Goal: Task Accomplishment & Management: Manage account settings

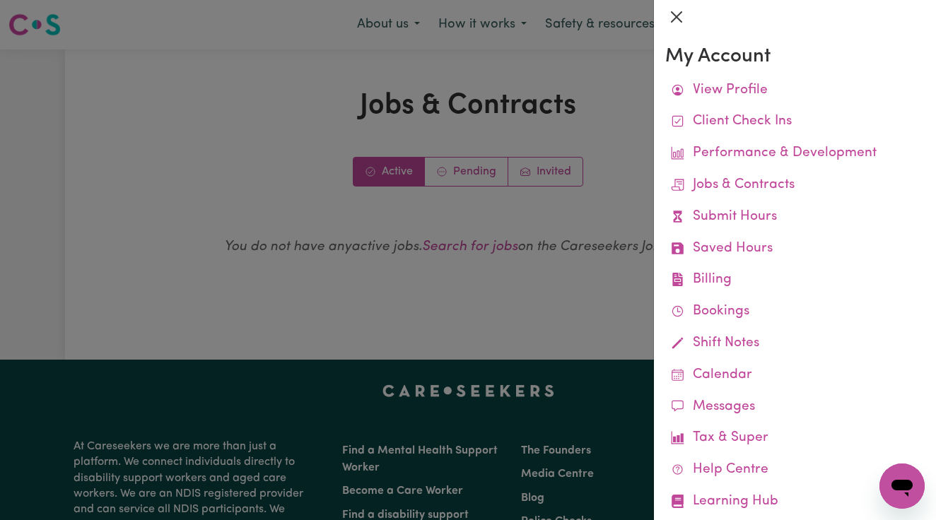
click at [676, 17] on button "Close" at bounding box center [676, 17] width 23 height 23
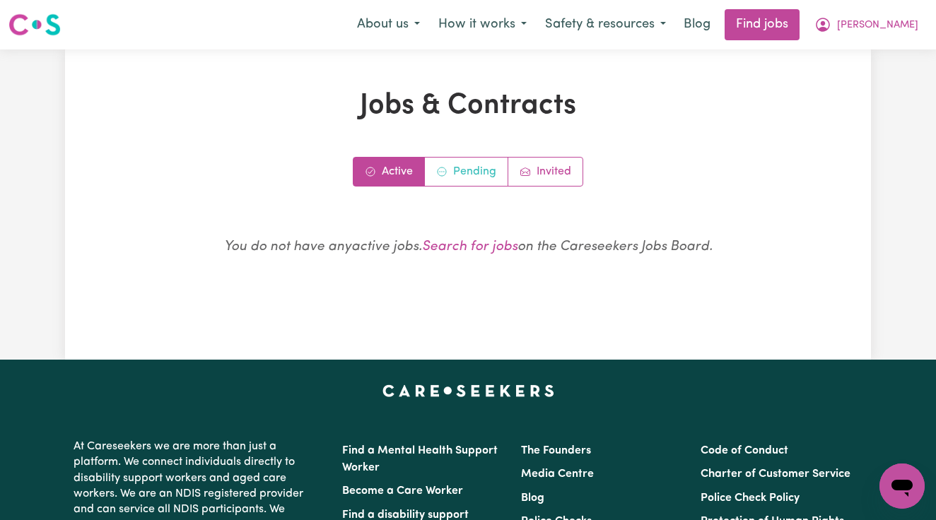
click at [474, 158] on link "Pending" at bounding box center [466, 172] width 83 height 28
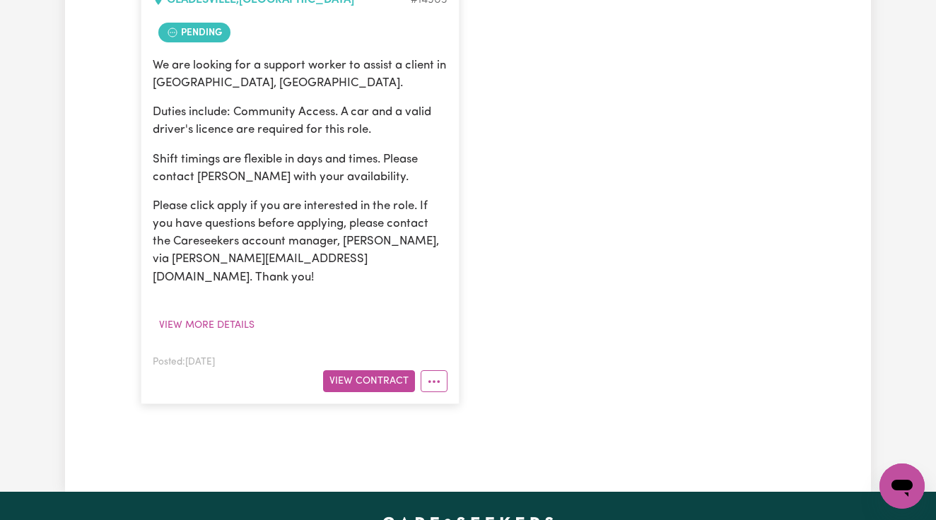
scroll to position [414, 0]
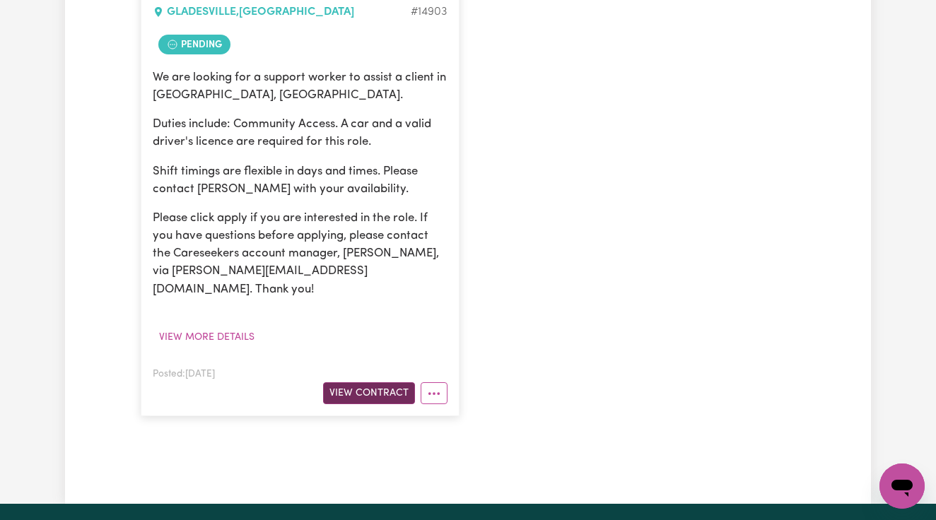
click at [376, 383] on button "View Contract" at bounding box center [369, 394] width 92 height 22
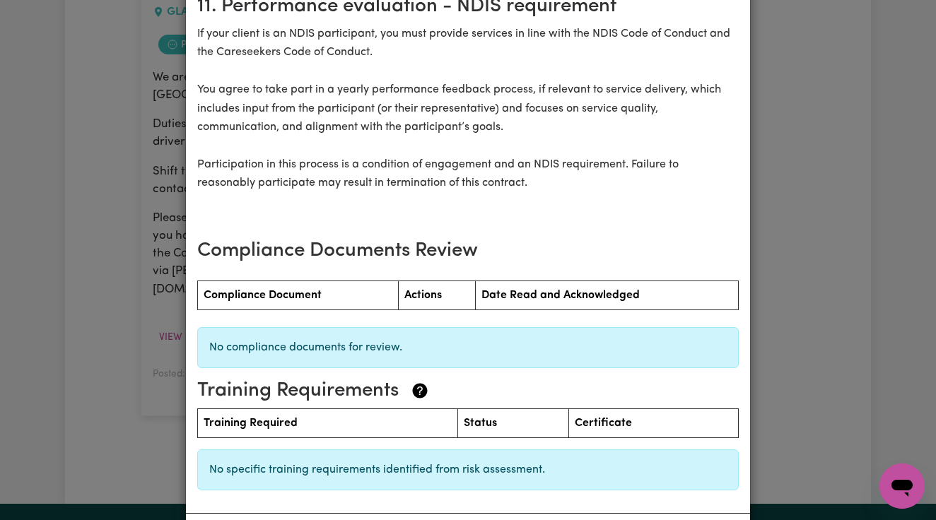
scroll to position [1921, 0]
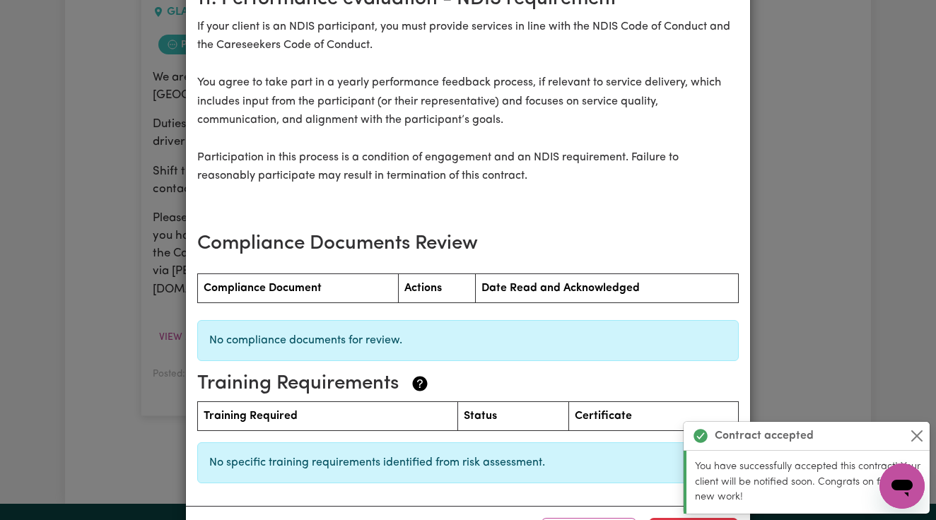
click at [917, 427] on div "Contract accepted" at bounding box center [807, 436] width 246 height 29
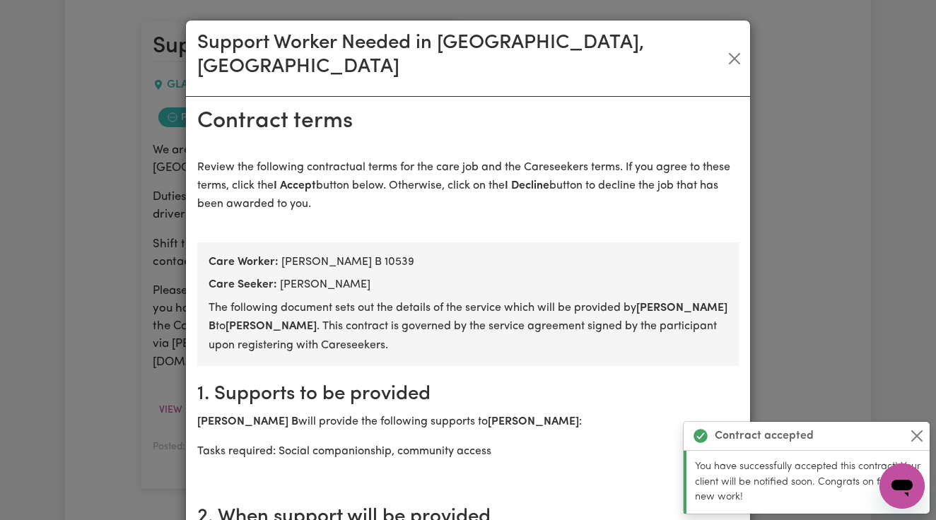
click at [917, 441] on div "Support Worker Needed in [GEOGRAPHIC_DATA], [GEOGRAPHIC_DATA] Contract terms Re…" at bounding box center [468, 260] width 936 height 520
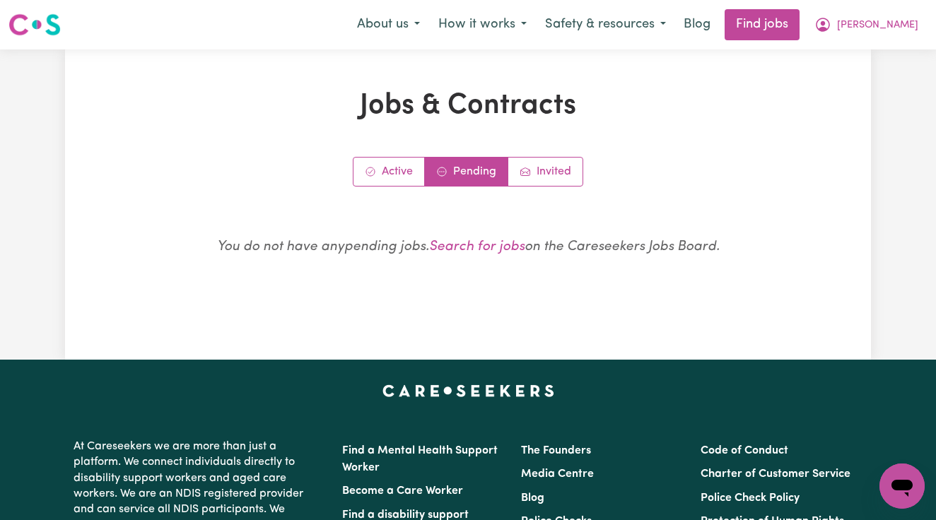
scroll to position [0, 0]
click at [399, 160] on link "Active" at bounding box center [389, 172] width 71 height 28
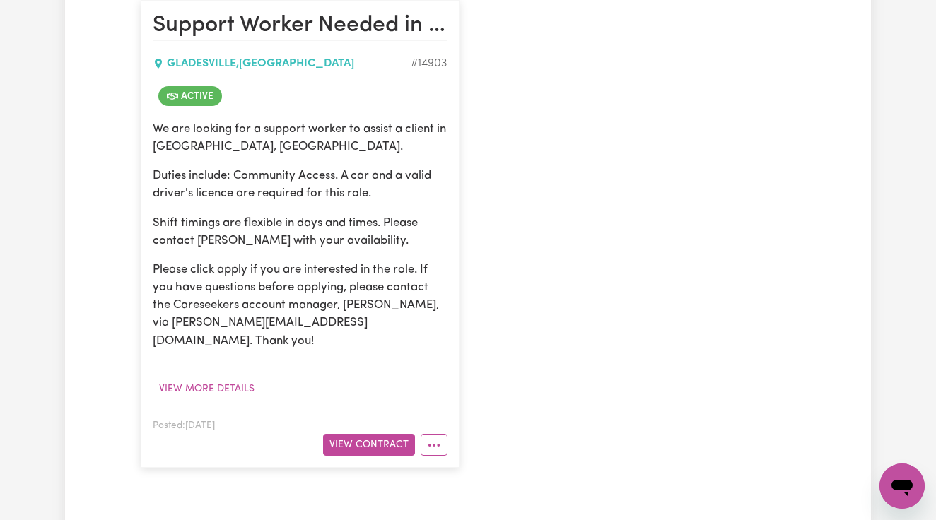
scroll to position [363, 0]
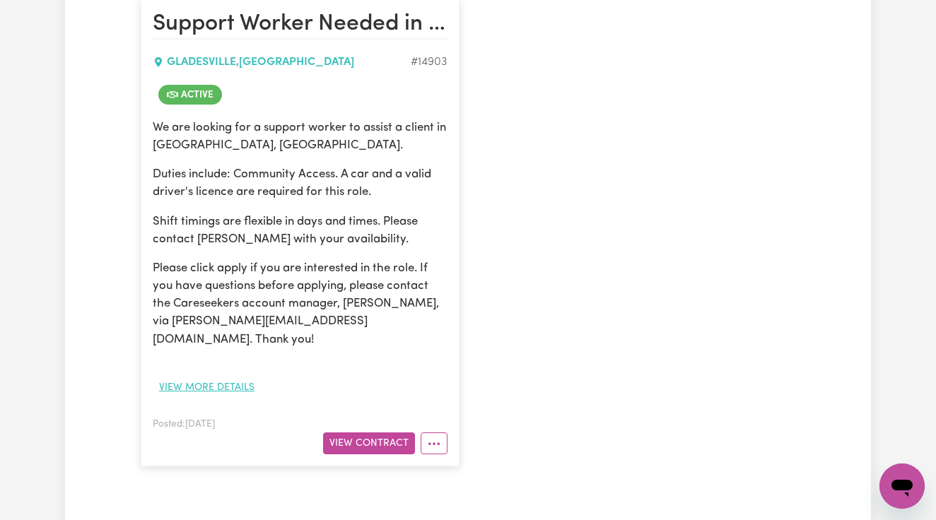
click at [226, 377] on button "View more details" at bounding box center [207, 388] width 108 height 22
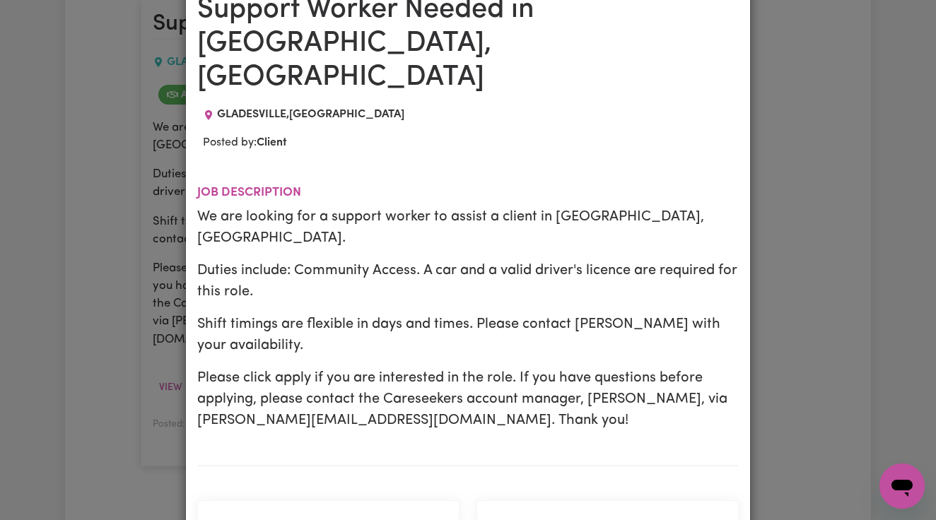
scroll to position [98, 0]
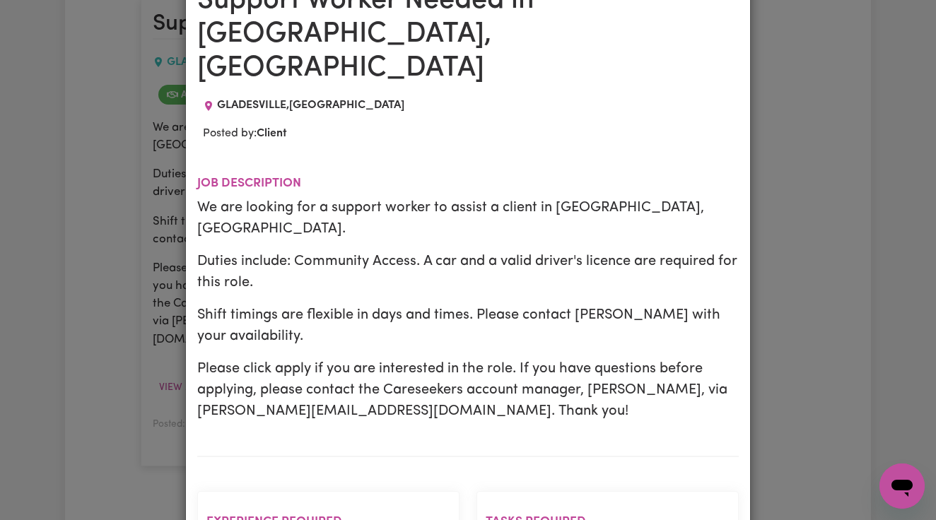
click at [769, 231] on div "Job Details Support Worker Needed in [GEOGRAPHIC_DATA], [GEOGRAPHIC_DATA] [GEOG…" at bounding box center [468, 260] width 936 height 520
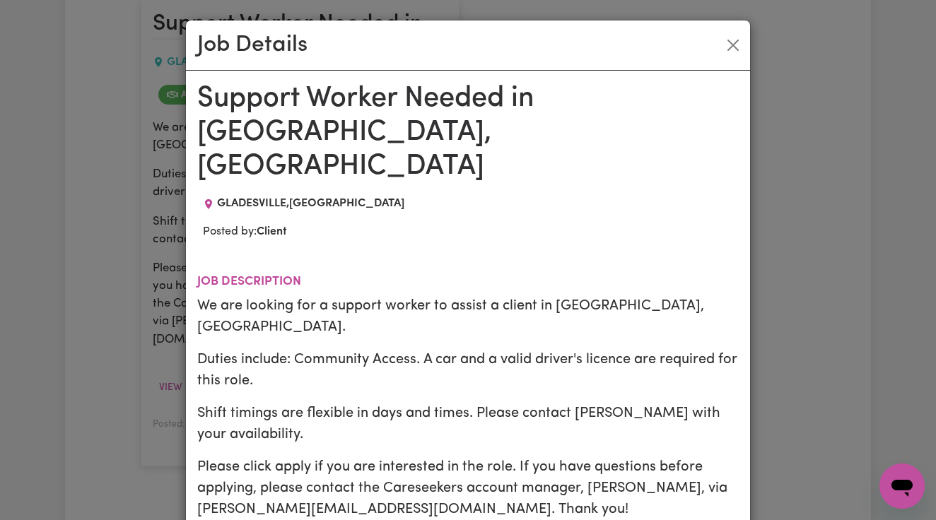
scroll to position [0, 0]
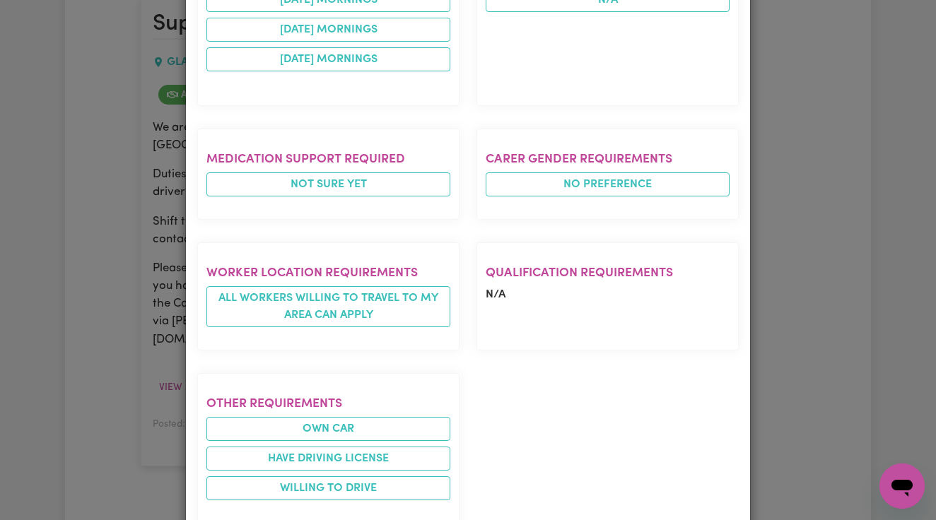
click at [793, 181] on div "Job Details Support Worker Needed in [GEOGRAPHIC_DATA], [GEOGRAPHIC_DATA] [GEOG…" at bounding box center [468, 260] width 936 height 520
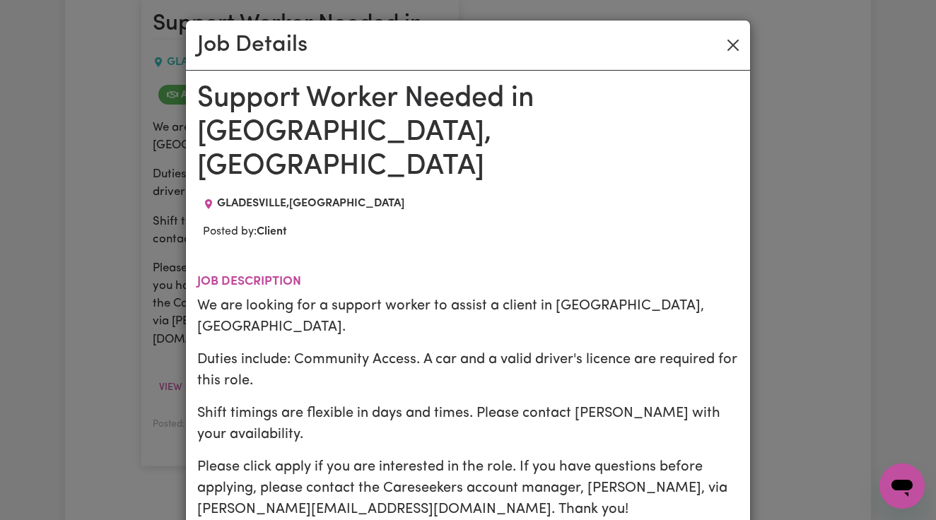
click at [738, 50] on button "Close" at bounding box center [733, 45] width 23 height 23
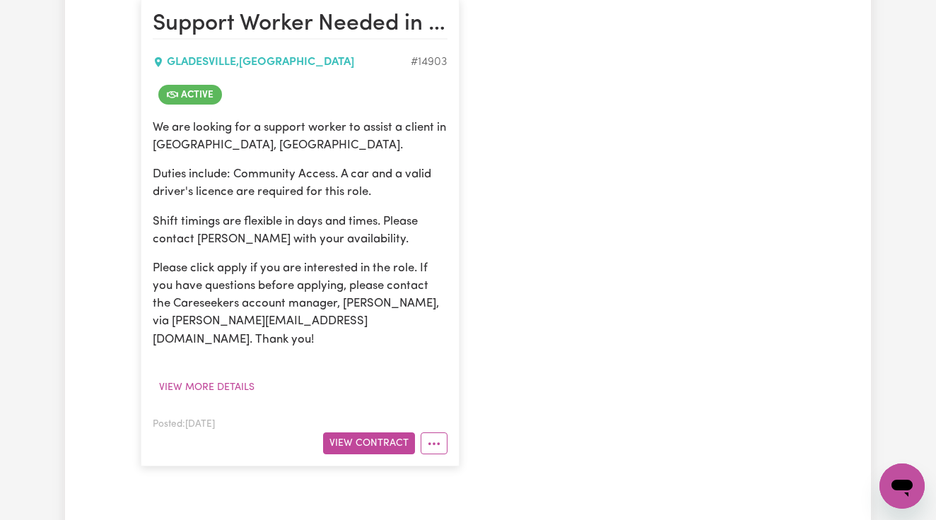
scroll to position [389, 0]
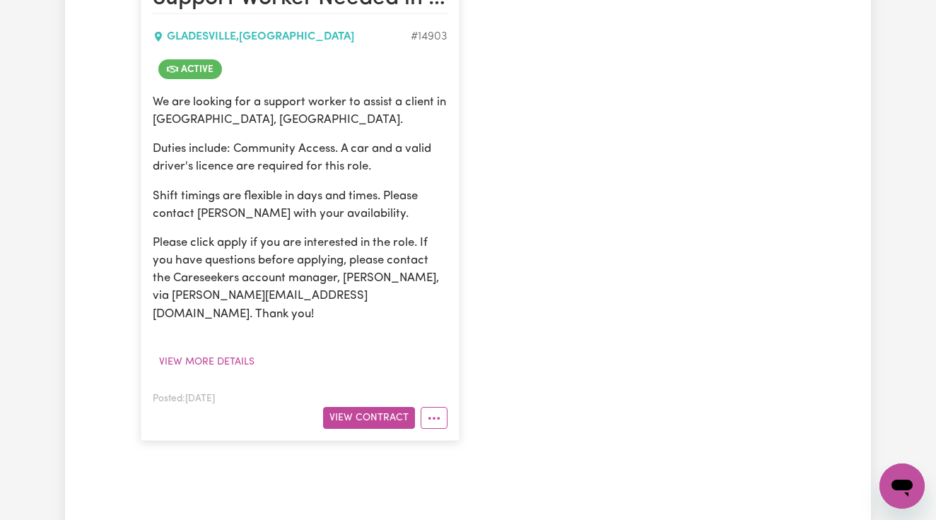
click at [213, 354] on article "Support Worker Needed in [GEOGRAPHIC_DATA], [GEOGRAPHIC_DATA] [GEOGRAPHIC_DATA]…" at bounding box center [300, 206] width 319 height 467
click at [213, 351] on button "View more details" at bounding box center [207, 362] width 108 height 22
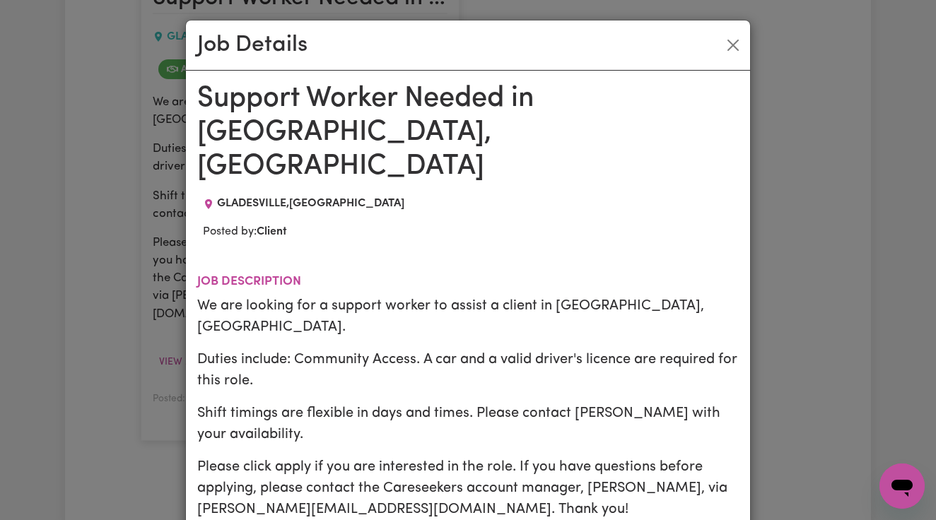
scroll to position [0, 0]
click at [730, 42] on button "Close" at bounding box center [733, 45] width 23 height 23
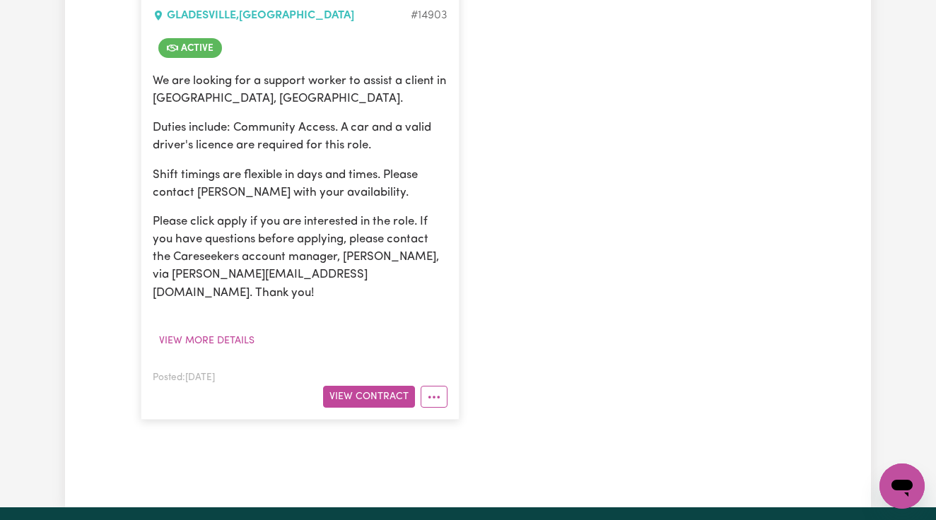
scroll to position [442, 0]
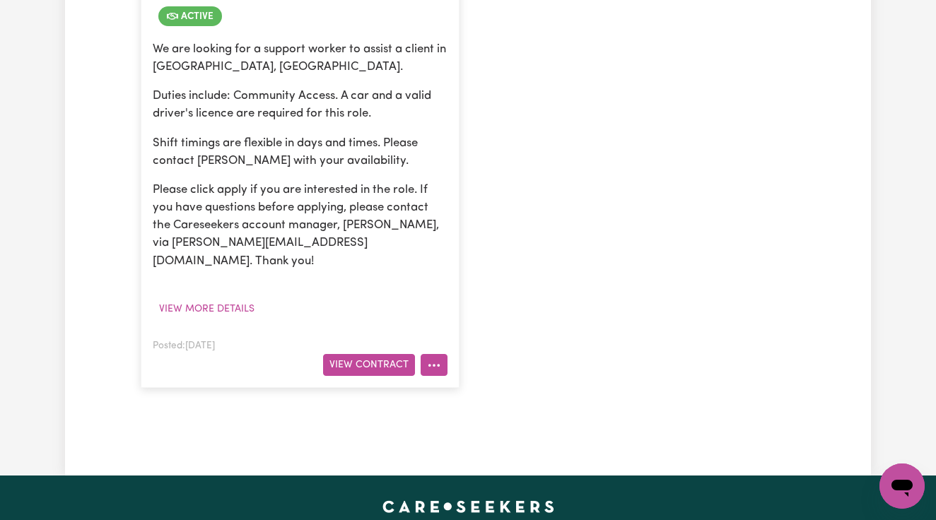
click at [437, 359] on icon "More options" at bounding box center [434, 366] width 14 height 14
click at [451, 384] on link "Job Details" at bounding box center [477, 398] width 112 height 28
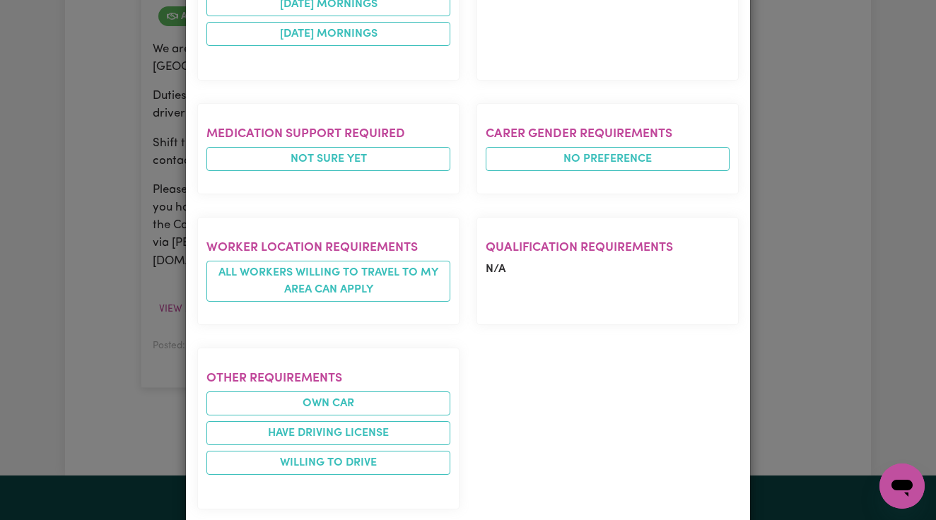
scroll to position [825, 0]
click at [725, 301] on div "Experience required Disability support - Adult Tasks required Social companions…" at bounding box center [468, 137] width 559 height 769
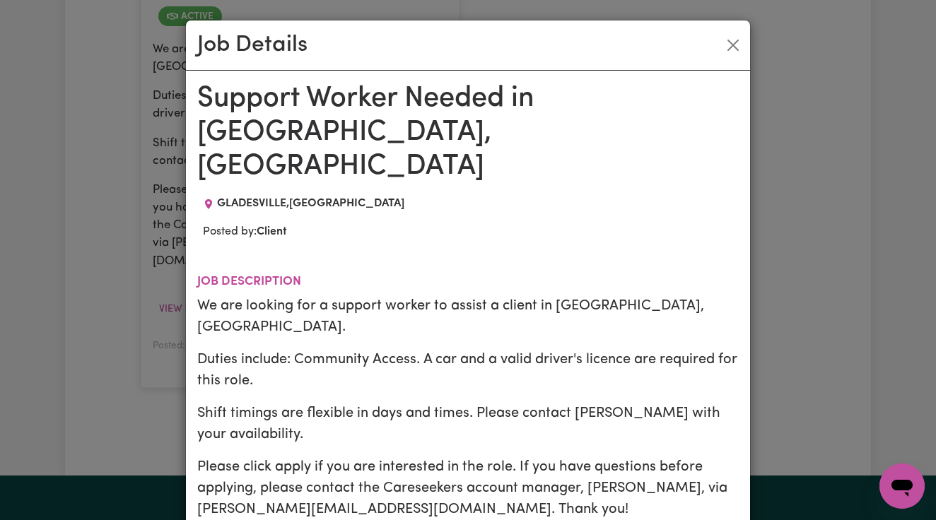
scroll to position [-1, 0]
click at [754, 132] on div "Job Details Support Worker Needed in [GEOGRAPHIC_DATA], [GEOGRAPHIC_DATA] [GEOG…" at bounding box center [468, 260] width 936 height 520
click at [731, 38] on button "Close" at bounding box center [733, 45] width 23 height 23
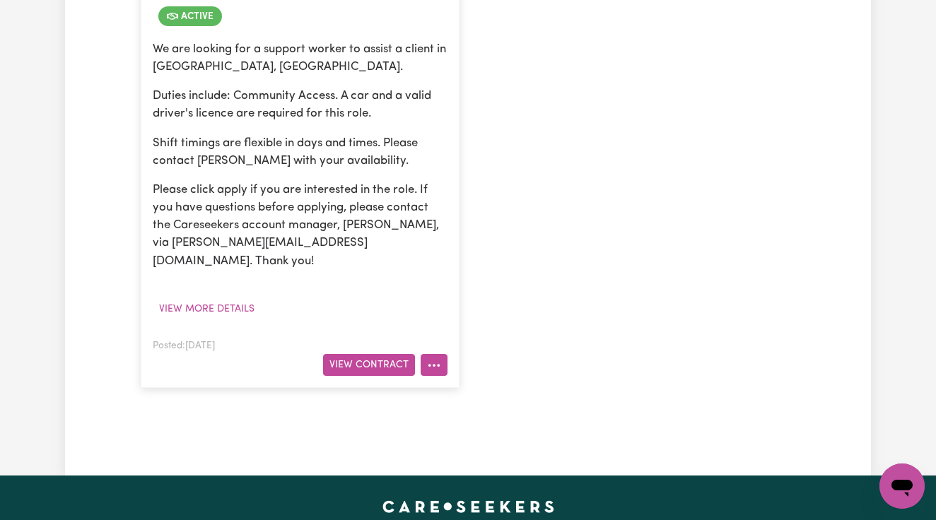
click at [436, 354] on button "More options" at bounding box center [434, 365] width 27 height 22
click at [432, 384] on link "Job Details" at bounding box center [477, 398] width 112 height 28
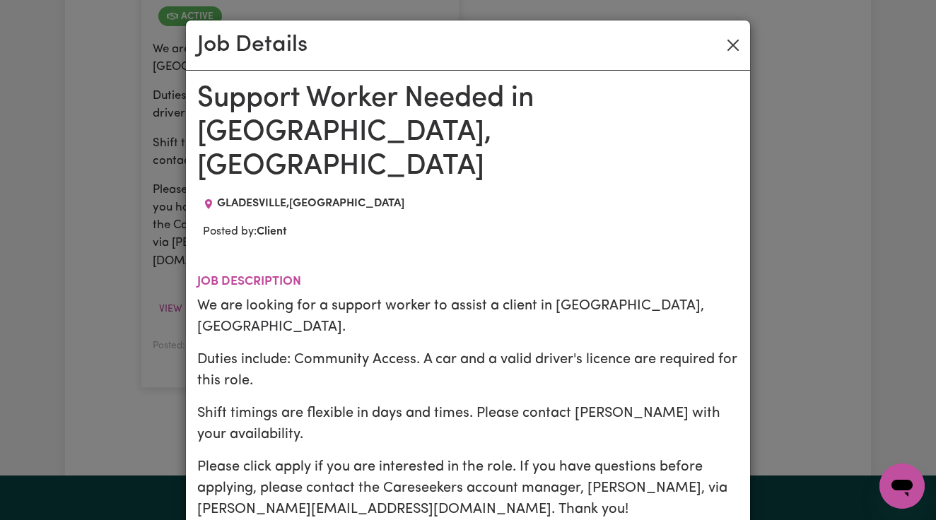
click at [730, 42] on button "Close" at bounding box center [733, 45] width 23 height 23
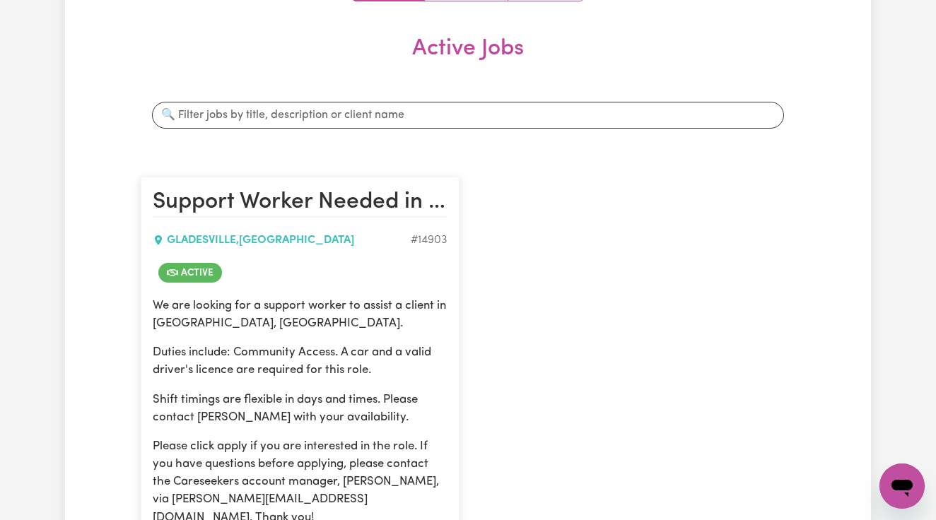
scroll to position [219, 0]
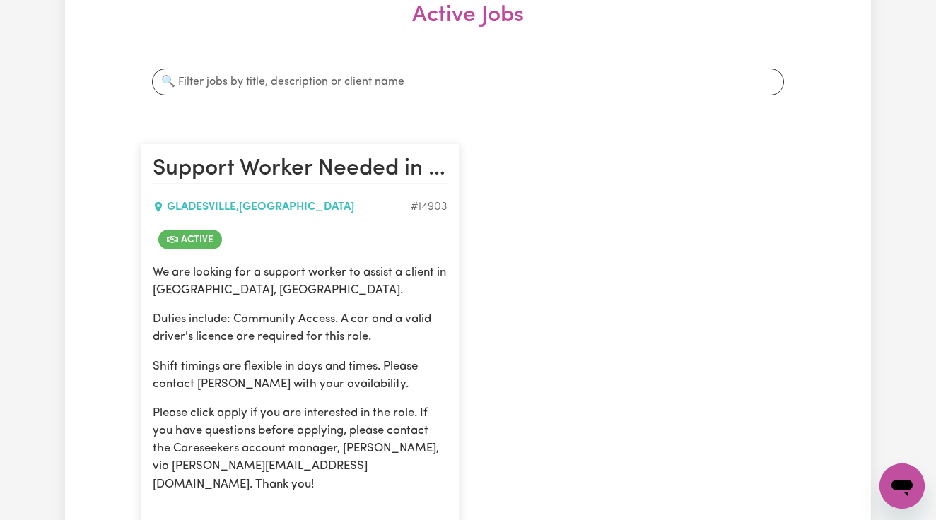
click at [438, 166] on h2 "Support Worker Needed in [GEOGRAPHIC_DATA], [GEOGRAPHIC_DATA]" at bounding box center [300, 170] width 295 height 28
click at [438, 170] on h2 "Support Worker Needed in [GEOGRAPHIC_DATA], [GEOGRAPHIC_DATA]" at bounding box center [300, 170] width 295 height 28
click at [436, 174] on h2 "Support Worker Needed in [GEOGRAPHIC_DATA], [GEOGRAPHIC_DATA]" at bounding box center [300, 170] width 295 height 28
